Goal: Obtain resource: Obtain resource

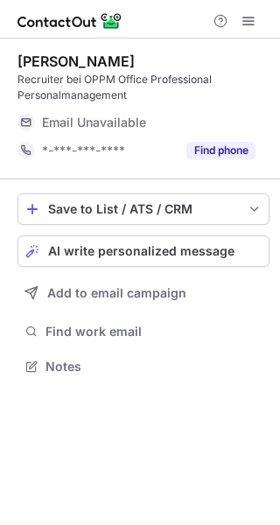
scroll to position [354, 280]
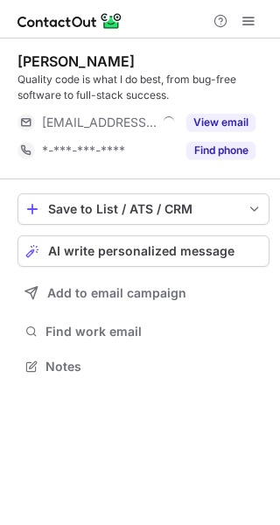
scroll to position [354, 280]
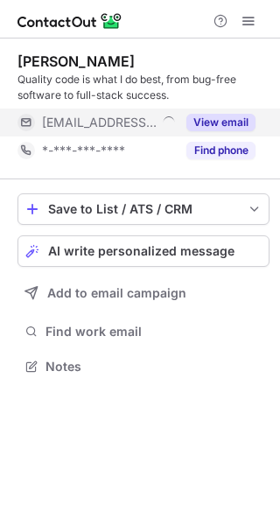
click at [239, 126] on button "View email" at bounding box center [221, 123] width 69 height 18
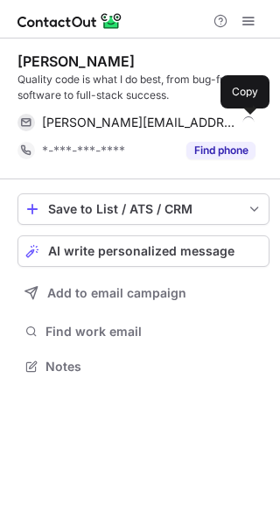
click at [239, 126] on button at bounding box center [247, 123] width 18 height 18
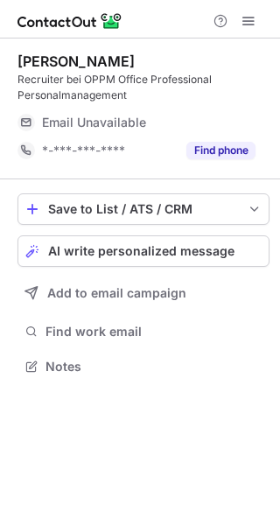
scroll to position [354, 280]
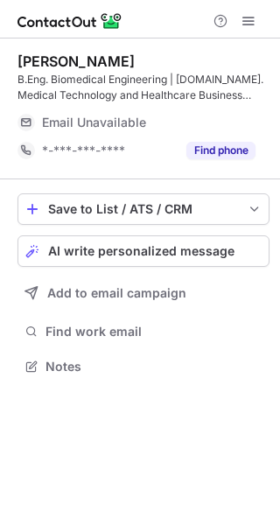
scroll to position [354, 280]
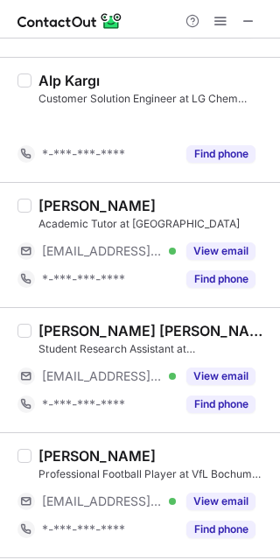
scroll to position [526, 0]
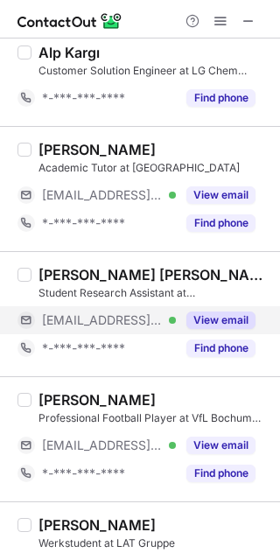
click at [197, 312] on button "View email" at bounding box center [221, 321] width 69 height 18
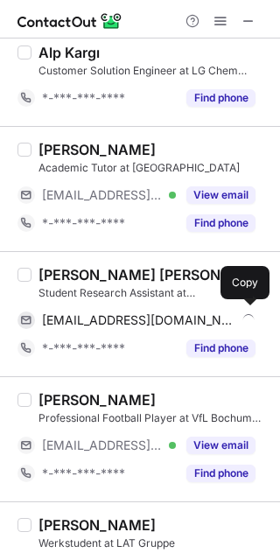
click at [197, 313] on div "yudiputri@drfz.de" at bounding box center [149, 321] width 214 height 16
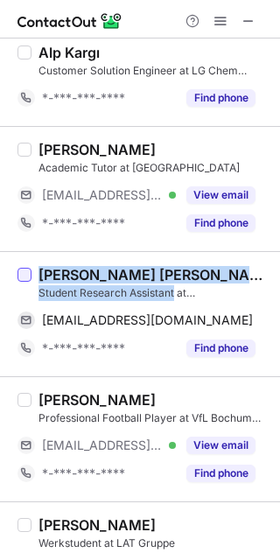
drag, startPoint x: 176, startPoint y: 292, endPoint x: 21, endPoint y: 268, distance: 156.8
click at [21, 268] on div "Alissa Karina Yudiputri Student Research Assistant at German Rheumatology Resea…" at bounding box center [140, 313] width 280 height 125
copy div "Alissa Karina Yudiputri Student Research Assistant"
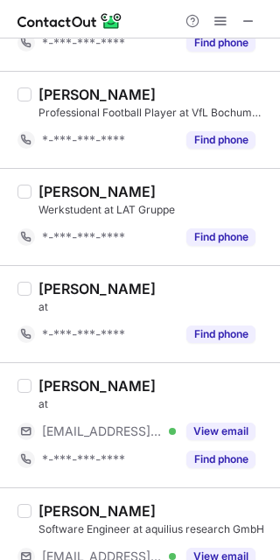
scroll to position [865, 0]
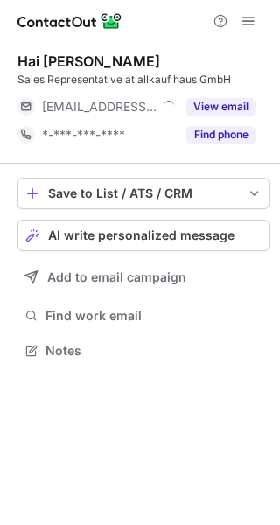
scroll to position [9, 9]
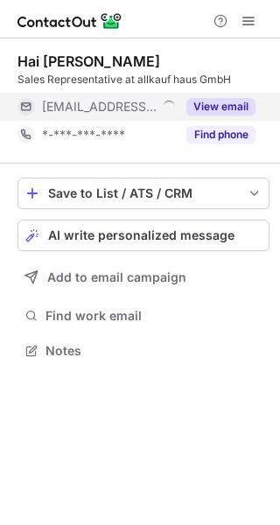
click at [230, 104] on button "View email" at bounding box center [221, 107] width 69 height 18
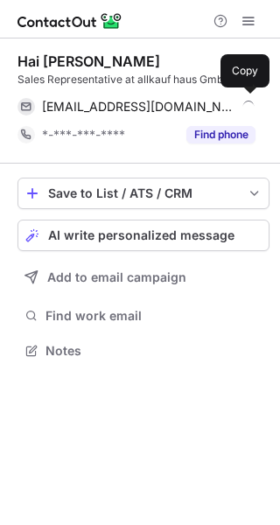
click at [230, 104] on div "[EMAIL_ADDRESS][DOMAIN_NAME]" at bounding box center [149, 107] width 214 height 16
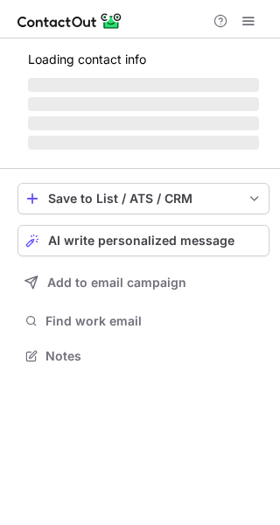
scroll to position [9, 9]
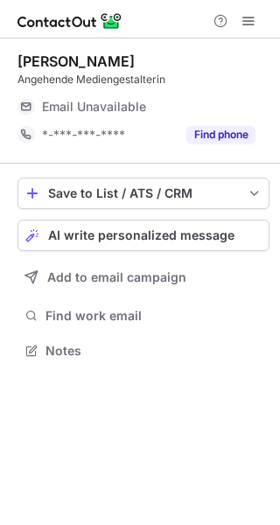
scroll to position [9, 9]
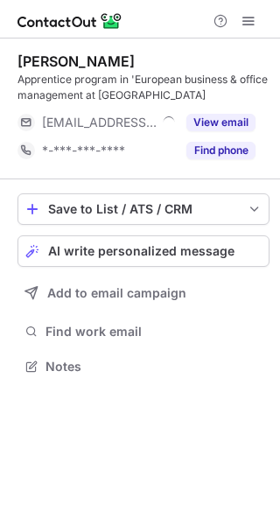
scroll to position [354, 280]
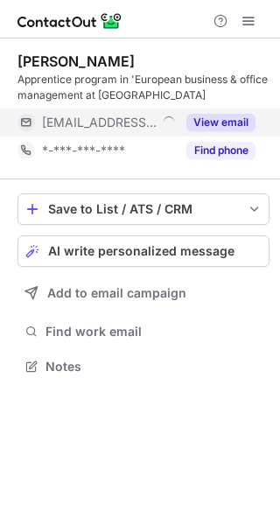
click at [243, 114] on button "View email" at bounding box center [221, 123] width 69 height 18
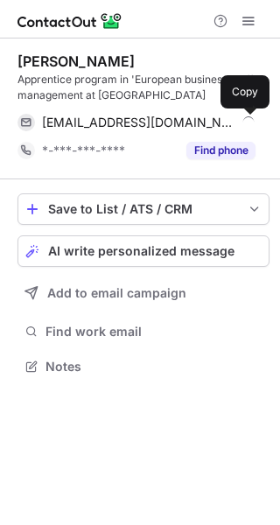
click at [243, 114] on button at bounding box center [247, 123] width 18 height 18
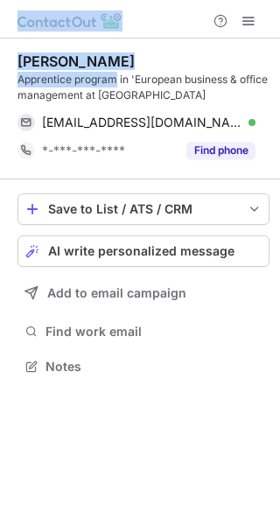
drag, startPoint x: 117, startPoint y: 79, endPoint x: -11, endPoint y: 56, distance: 130.7
click at [0, 56] on html "Alev Bilgin Apprentice program in 'European business & office management at Sci…" at bounding box center [140, 262] width 280 height 525
copy div "Alev Bilgin Apprentice program"
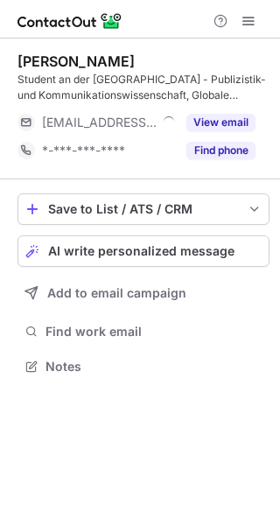
scroll to position [354, 280]
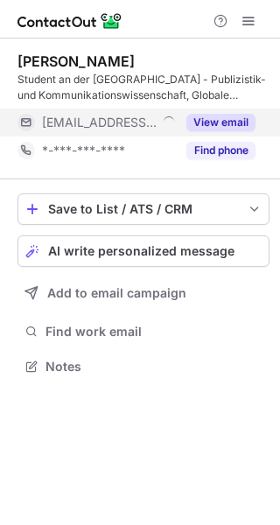
click at [239, 123] on button "View email" at bounding box center [221, 123] width 69 height 18
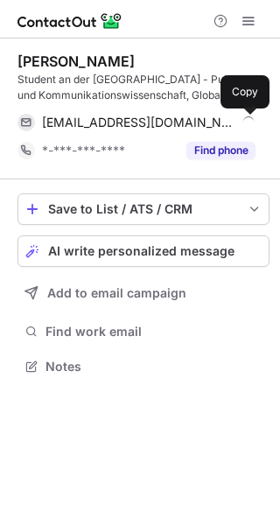
click at [240, 123] on span at bounding box center [247, 123] width 14 height 14
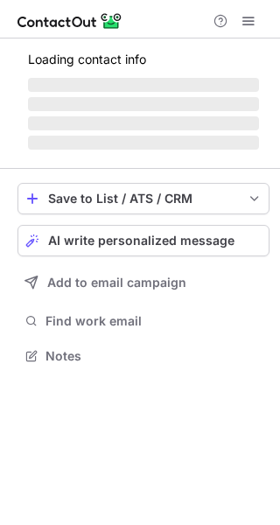
scroll to position [354, 280]
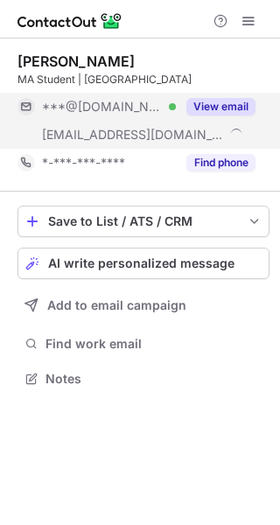
click at [224, 102] on button "View email" at bounding box center [221, 107] width 69 height 18
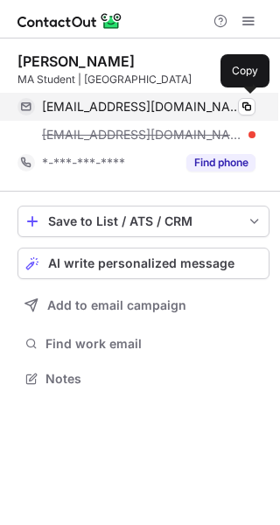
click at [95, 118] on div "[EMAIL_ADDRESS][DOMAIN_NAME] Verified Copy" at bounding box center [137, 107] width 238 height 28
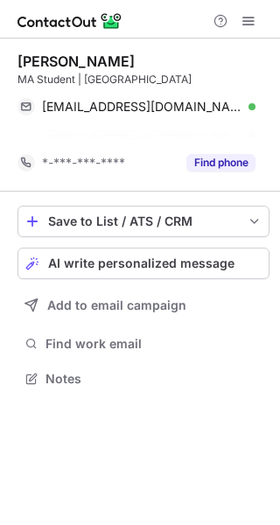
scroll to position [338, 280]
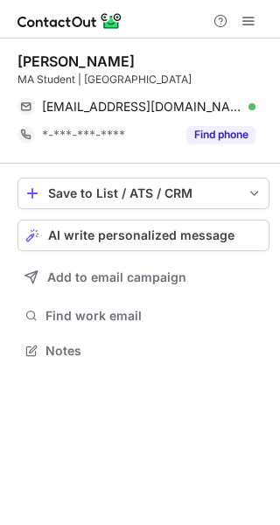
scroll to position [338, 280]
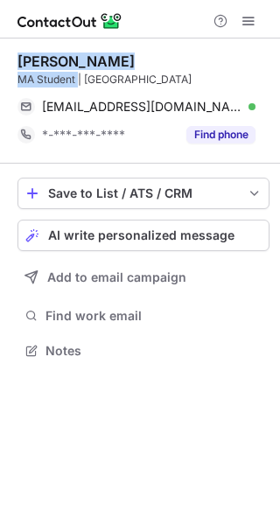
drag, startPoint x: 80, startPoint y: 77, endPoint x: 7, endPoint y: 46, distance: 78.9
click at [7, 46] on div "Saliha Özçelik MA Student | Humboldt University of Berlin saliha_674@hotmail.co…" at bounding box center [140, 208] width 280 height 339
copy div "Saliha Özçelik MA Student"
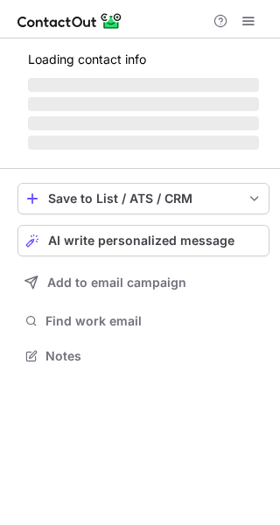
scroll to position [354, 280]
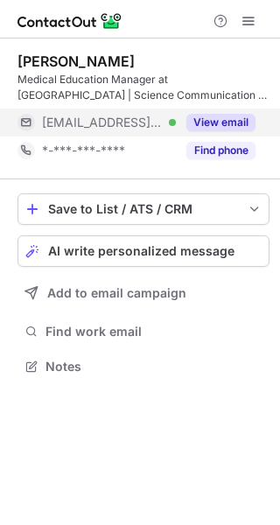
click at [215, 123] on button "View email" at bounding box center [221, 123] width 69 height 18
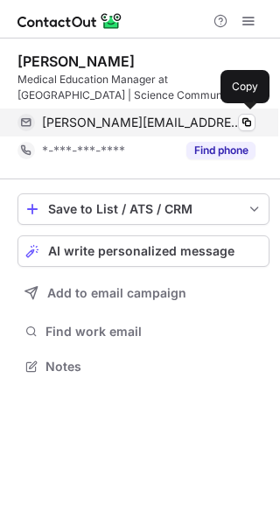
click at [215, 123] on div "[PERSON_NAME][EMAIL_ADDRESS][DOMAIN_NAME] Verified" at bounding box center [149, 123] width 214 height 16
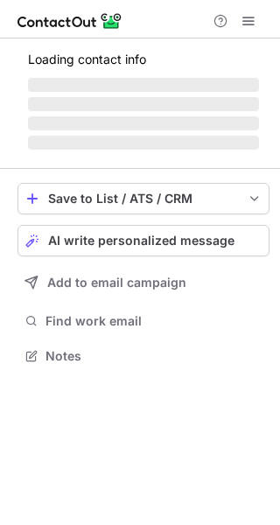
scroll to position [9, 9]
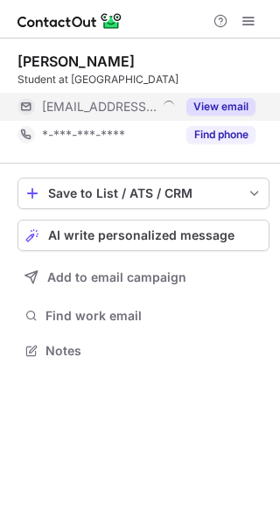
click at [255, 107] on button "View email" at bounding box center [221, 107] width 69 height 18
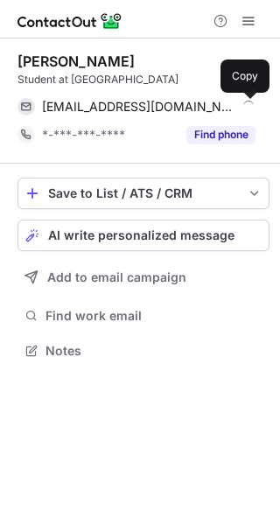
click at [255, 107] on button at bounding box center [247, 107] width 18 height 18
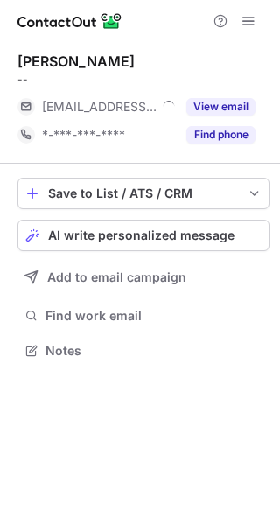
scroll to position [9, 9]
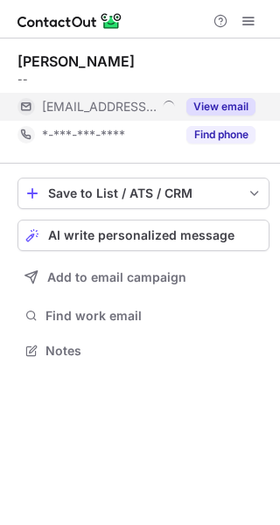
click at [187, 112] on button "View email" at bounding box center [221, 107] width 69 height 18
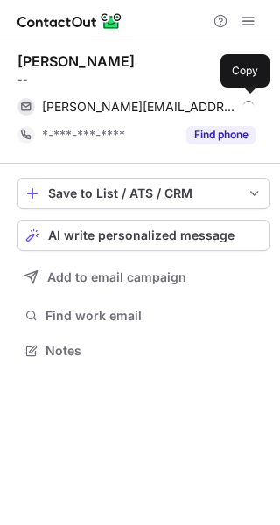
click at [187, 112] on div "nathan@ars-altmann.de" at bounding box center [149, 107] width 214 height 16
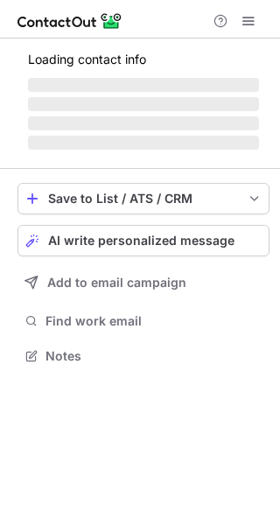
scroll to position [354, 280]
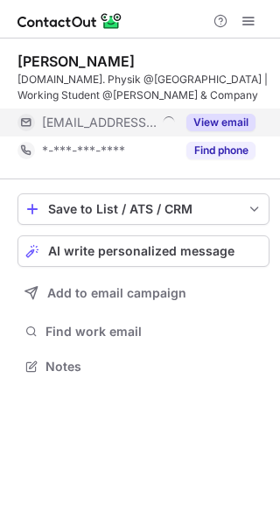
click at [215, 116] on button "View email" at bounding box center [221, 123] width 69 height 18
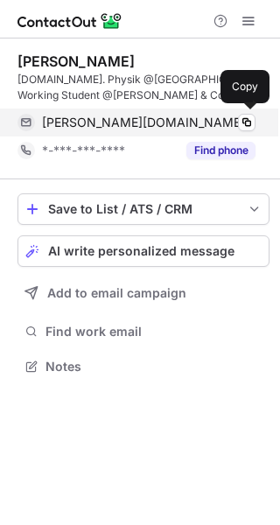
click at [195, 123] on span "michael.ott@nagler-company.com" at bounding box center [149, 123] width 214 height 16
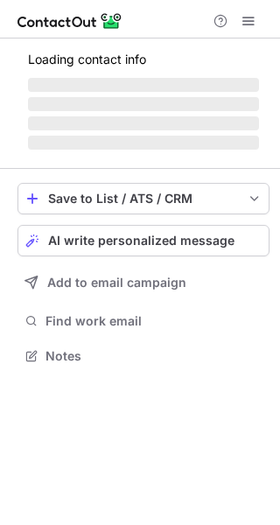
scroll to position [354, 280]
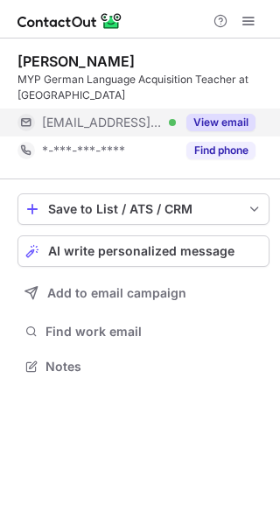
click at [208, 120] on button "View email" at bounding box center [221, 123] width 69 height 18
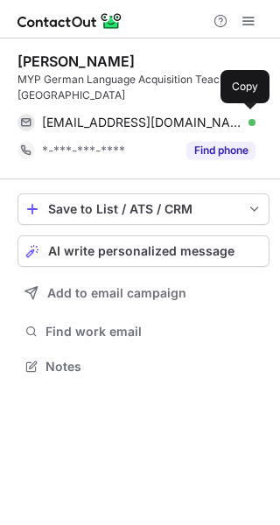
click at [208, 120] on div "juliend@issev.de Verified" at bounding box center [149, 123] width 214 height 16
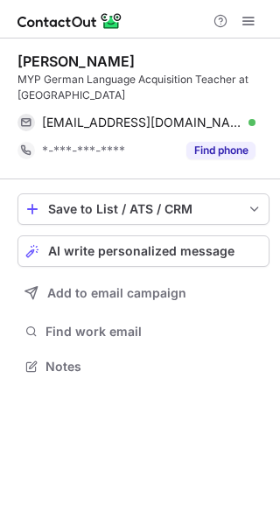
click at [210, 80] on div "MYP German Language Acquisition Teacher at International School Stuttgart" at bounding box center [144, 88] width 252 height 32
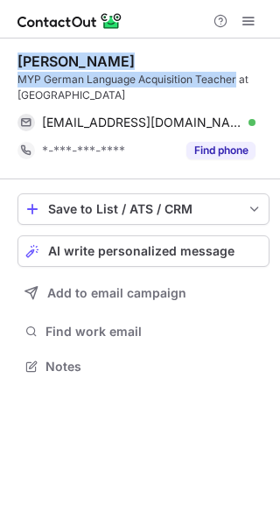
drag, startPoint x: 236, startPoint y: 81, endPoint x: 6, endPoint y: 57, distance: 230.6
click at [6, 57] on div "Douglas Julien MYP German Language Acquisition Teacher at International School …" at bounding box center [140, 216] width 280 height 355
copy div "Douglas Julien MYP German Language Acquisition Teacher"
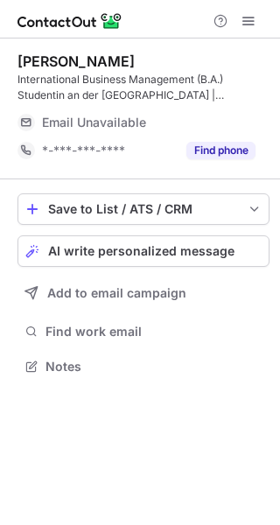
scroll to position [354, 280]
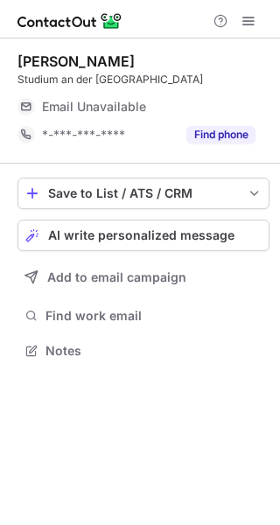
scroll to position [9, 9]
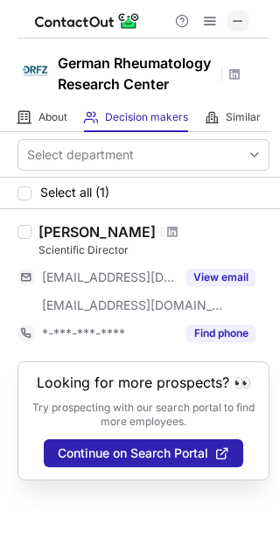
click at [237, 18] on span at bounding box center [238, 21] width 14 height 14
